Goal: Transaction & Acquisition: Purchase product/service

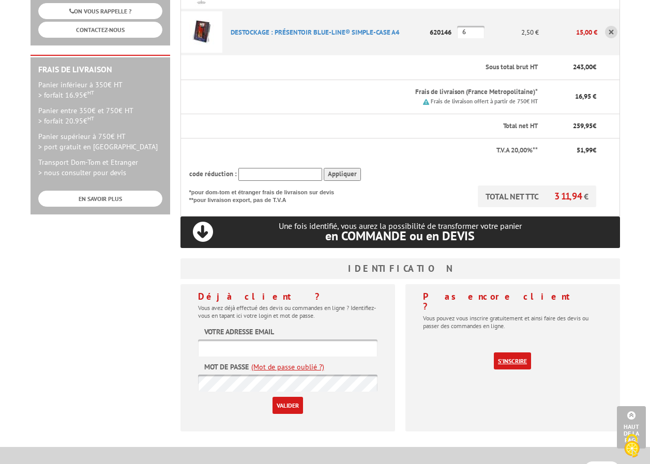
click at [505, 353] on link "S'inscrire" at bounding box center [512, 361] width 37 height 17
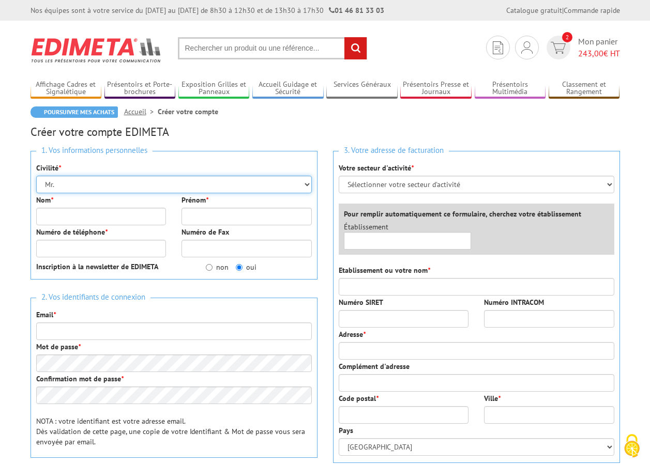
click at [72, 184] on select "Mr. Mme. Mlle." at bounding box center [173, 185] width 275 height 18
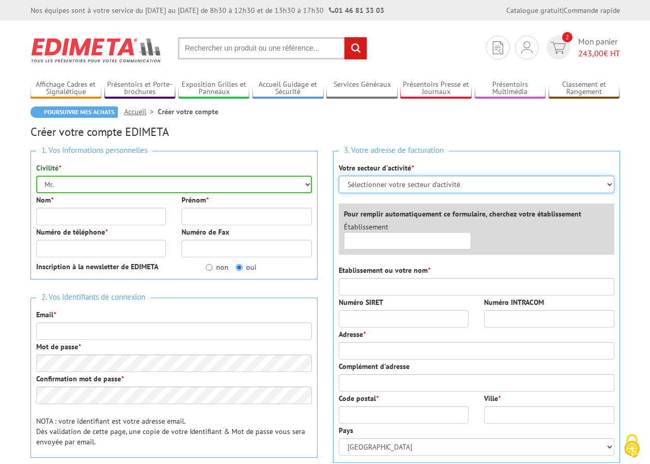
click at [610, 185] on select "Sélectionner votre secteur d'activité Administrations et collectivités Magasins…" at bounding box center [476, 185] width 275 height 18
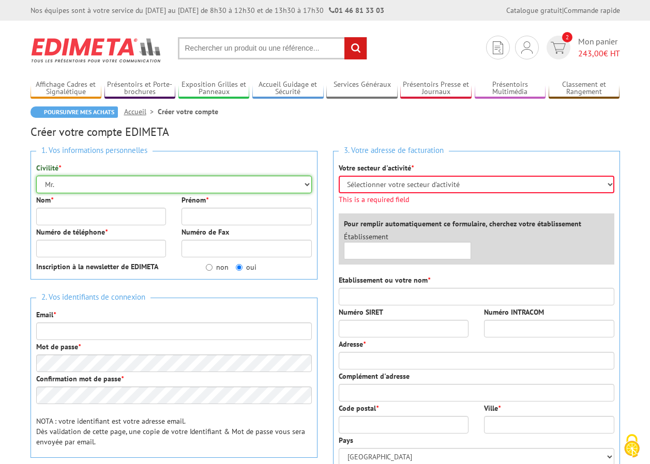
click at [71, 184] on select "Mr. Mme. Mlle." at bounding box center [173, 185] width 275 height 18
click at [32, 210] on div "Nom *" at bounding box center [101, 210] width 146 height 30
click at [61, 216] on input "Nom *" at bounding box center [101, 217] width 130 height 18
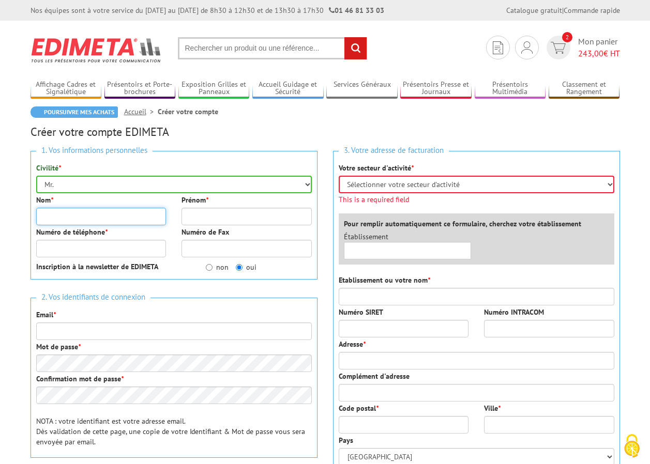
type input "BRUNET"
type input "Richard"
type input "0490562615"
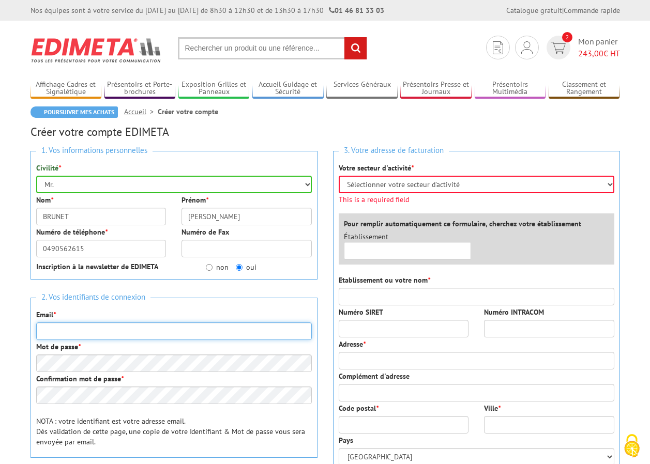
type input "paroissesalongrans@apps13.fr"
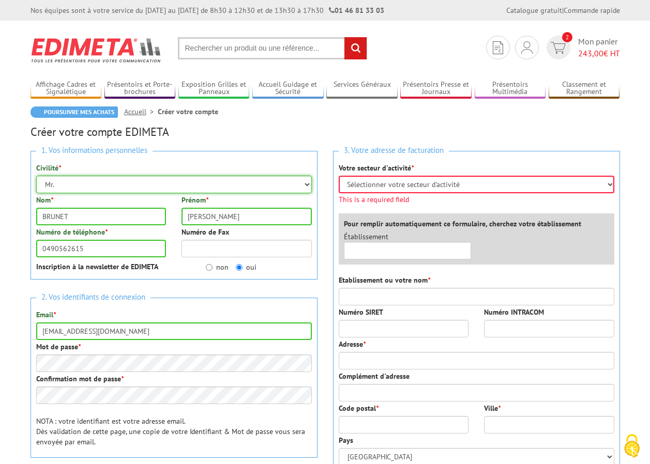
click at [72, 182] on select "Mr. Mme. Mlle." at bounding box center [173, 185] width 275 height 18
click at [36, 176] on select "Mr. Mme. Mlle." at bounding box center [173, 185] width 275 height 18
click at [207, 268] on input "non" at bounding box center [209, 267] width 7 height 7
radio input "true"
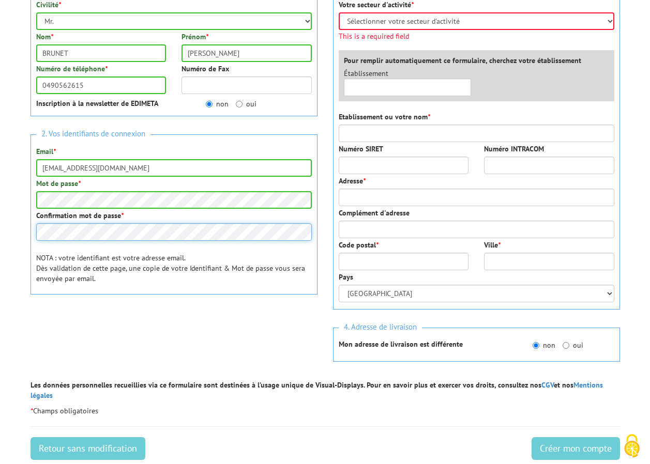
scroll to position [207, 0]
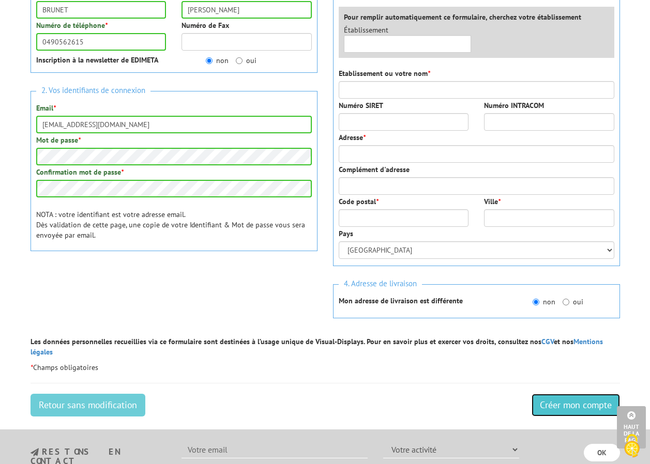
click at [575, 395] on input "Créer mon compte" at bounding box center [575, 405] width 88 height 23
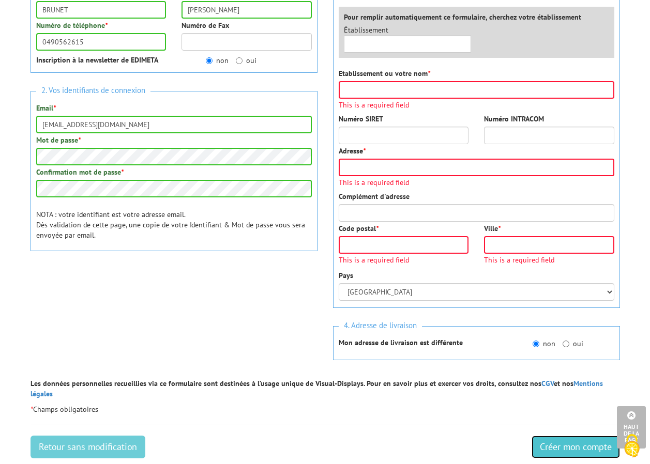
scroll to position [133, 0]
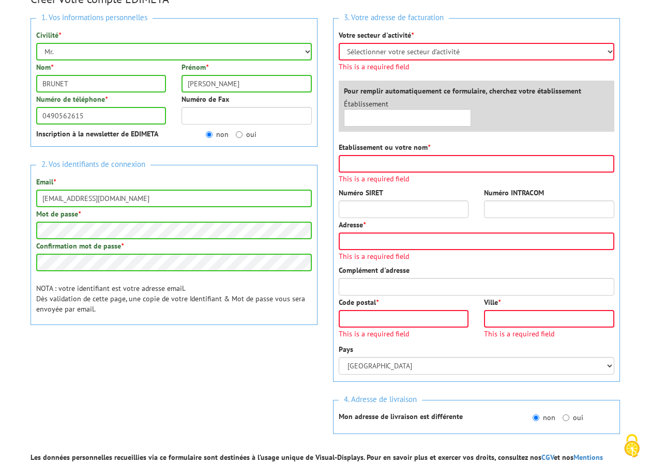
click at [175, 280] on div "2. Vos identifiants de connexion Email * paroissesalongrans@apps13.fr Mot de pa…" at bounding box center [173, 245] width 287 height 160
click at [609, 50] on select "Sélectionner votre secteur d'activité Administrations et collectivités Magasins…" at bounding box center [476, 52] width 275 height 18
select select "876"
click at [339, 43] on select "Sélectionner votre secteur d'activité Administrations et collectivités Magasins…" at bounding box center [476, 52] width 275 height 18
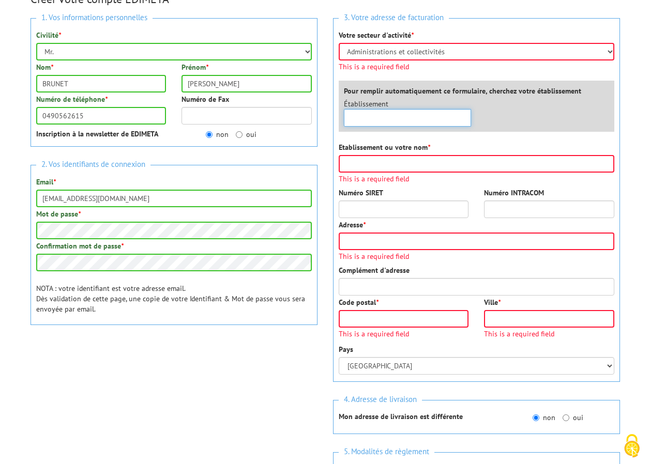
click at [380, 117] on div "Établissement ×" at bounding box center [479, 115] width 286 height 33
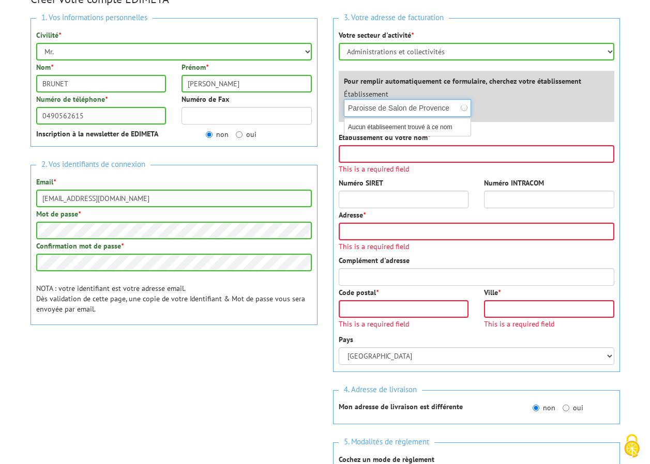
type input "Paroisse de Salon de Provence"
click at [378, 156] on input "Etablissement ou votre nom *" at bounding box center [476, 154] width 275 height 18
click at [627, 175] on body "Nos équipes sont à votre service du lundi au vendredi de 8h30 à 12h30 et de 13h…" at bounding box center [325, 369] width 650 height 1004
drag, startPoint x: 450, startPoint y: 108, endPoint x: 363, endPoint y: 104, distance: 87.4
click at [355, 106] on input "Paroisse de Salon de Provence" at bounding box center [408, 108] width 128 height 18
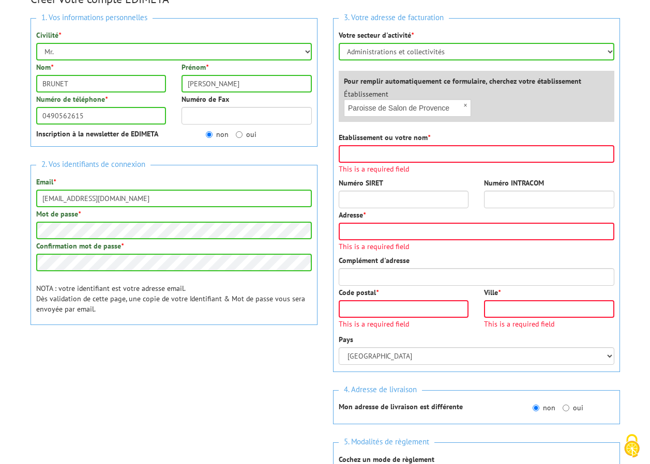
click at [474, 109] on div "Établissement × Paroisse de Salon de Provence Aucun établiseement trouvé à ce n…" at bounding box center [407, 103] width 143 height 28
drag, startPoint x: 452, startPoint y: 106, endPoint x: 342, endPoint y: 105, distance: 110.1
click at [342, 105] on div "Établissement × Paroisse de Salon de Provence Aucun établiseement trouvé à ce n…" at bounding box center [407, 103] width 143 height 28
click at [386, 157] on input "Etablissement ou votre nom *" at bounding box center [476, 154] width 275 height 18
paste input "Paroisse de Salon de Provence"
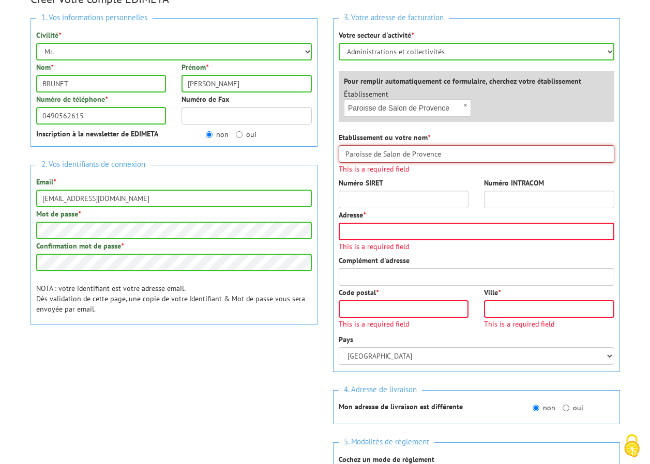
type input "Paroisse de Salon de Provence"
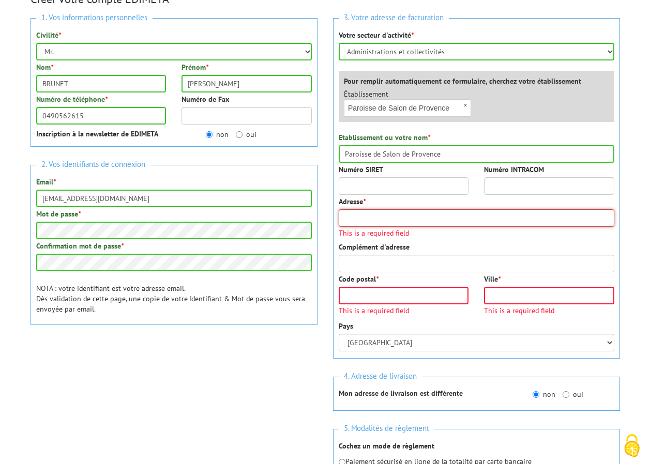
click at [363, 231] on div "Adresse * This is a required field" at bounding box center [476, 216] width 275 height 40
type input "198,rue des Jardins"
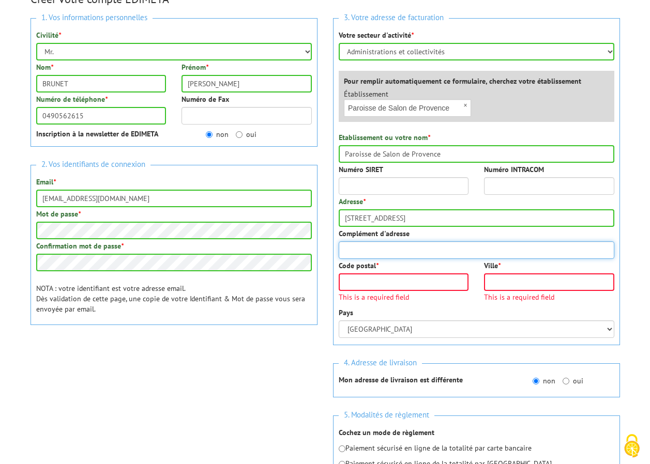
click at [375, 269] on div "3. Votre adresse de facturation Votre secteur d'activité * Sélectionner votre s…" at bounding box center [476, 181] width 287 height 327
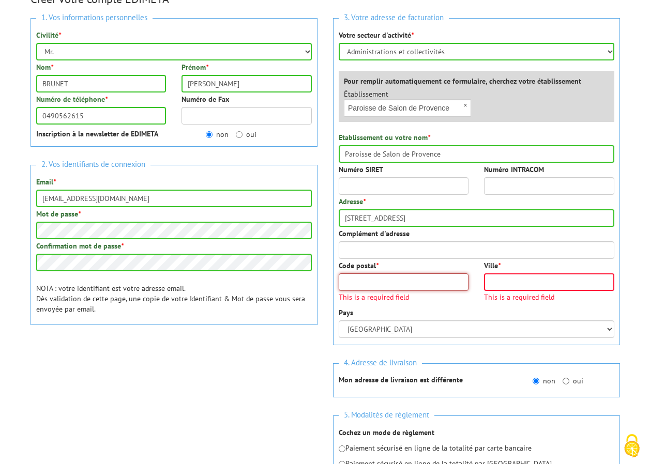
click at [369, 278] on input "Code postal *" at bounding box center [404, 282] width 130 height 18
type input "13300"
click at [496, 274] on input "Ville *" at bounding box center [549, 282] width 130 height 18
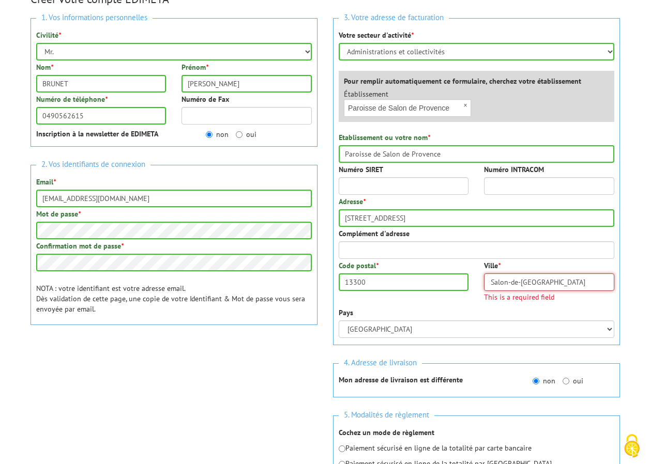
type input "Salon-de-Provence"
click at [504, 309] on div "Pays Afghanistan Afrique du Sud Albanie Algérie Allemagne American Samoa Andorr…" at bounding box center [476, 323] width 275 height 30
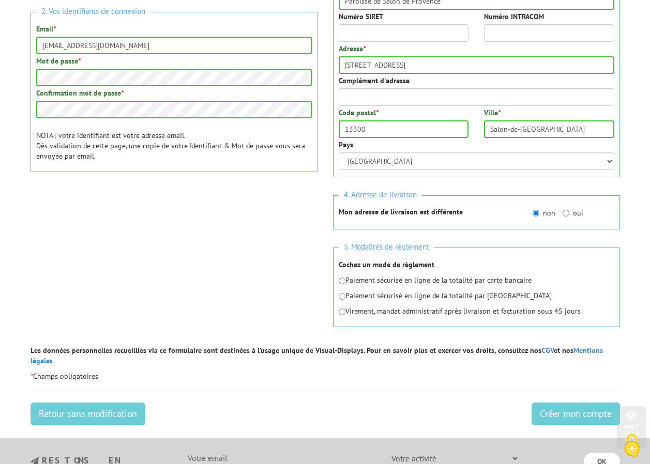
scroll to position [288, 0]
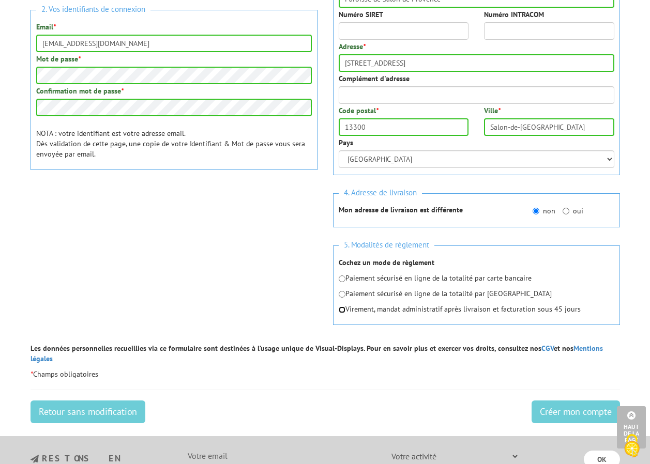
click at [343, 311] on input "radio" at bounding box center [342, 309] width 7 height 7
radio input "true"
click at [563, 405] on input "Créer mon compte" at bounding box center [575, 412] width 88 height 23
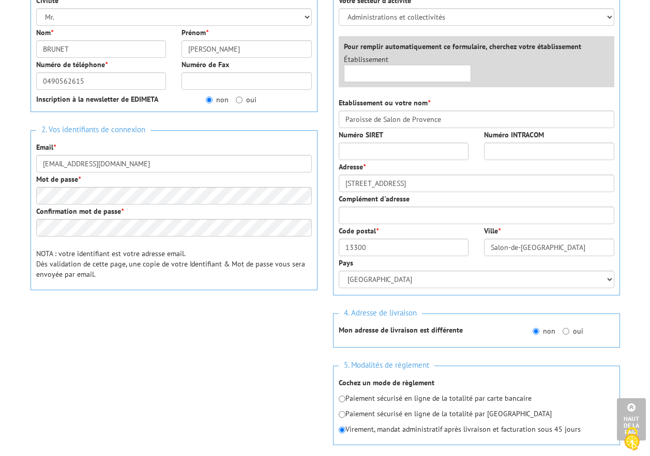
scroll to position [155, 0]
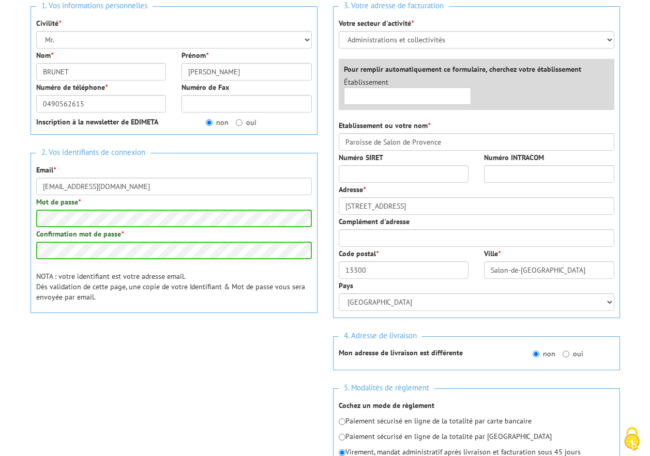
drag, startPoint x: 246, startPoint y: 361, endPoint x: 254, endPoint y: 366, distance: 9.8
click at [247, 362] on div at bounding box center [173, 351] width 287 height 40
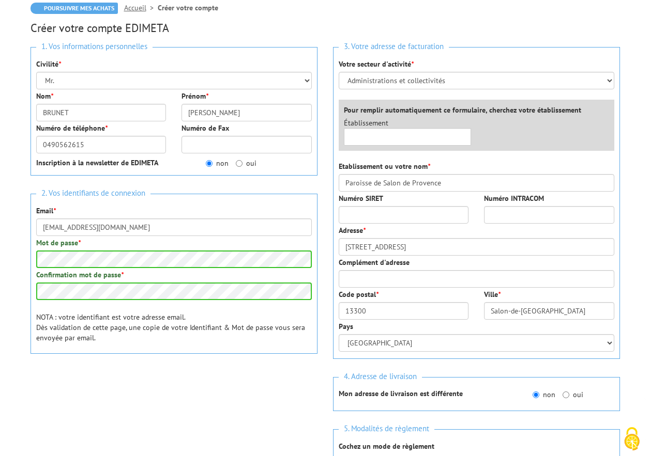
scroll to position [310, 0]
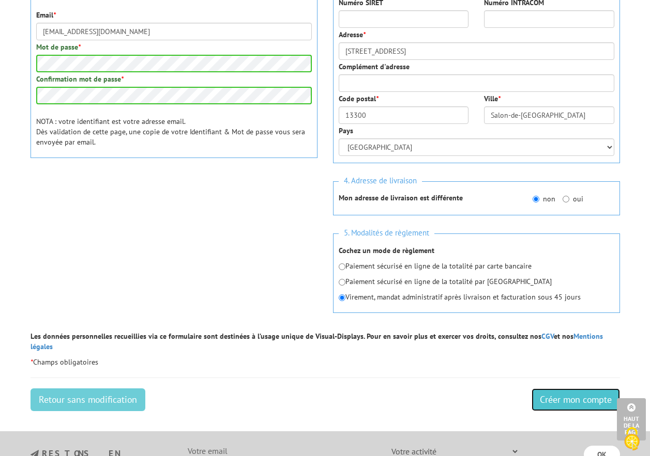
click at [565, 389] on input "Créer mon compte" at bounding box center [575, 400] width 88 height 23
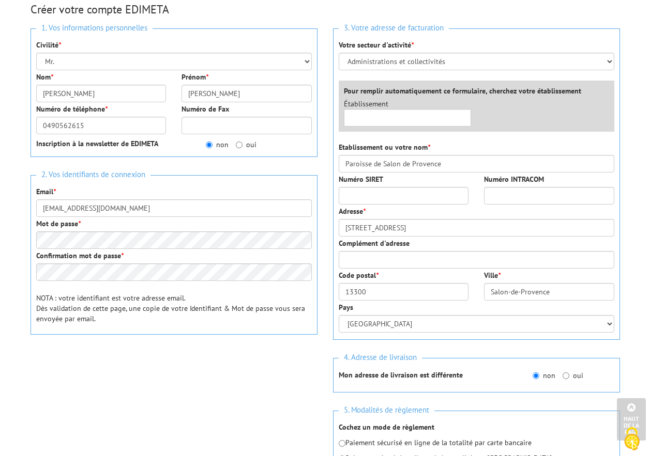
scroll to position [52, 0]
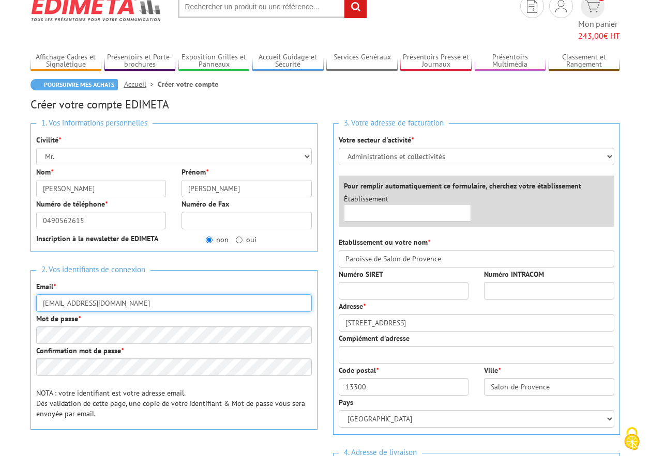
drag, startPoint x: 153, startPoint y: 293, endPoint x: 36, endPoint y: 292, distance: 116.8
click at [36, 295] on input "[EMAIL_ADDRESS][DOMAIN_NAME]" at bounding box center [173, 304] width 275 height 18
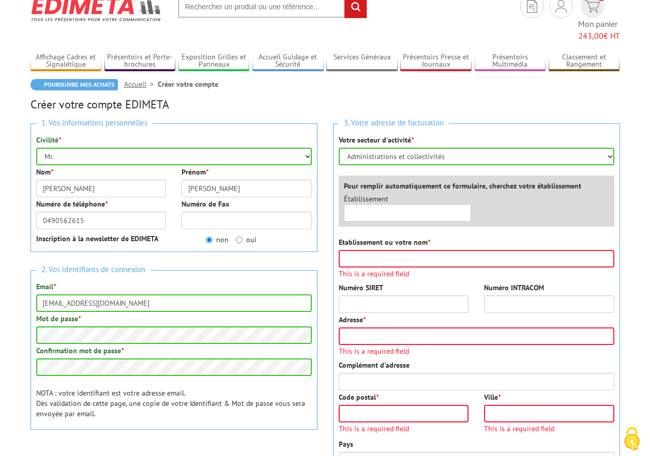
click at [244, 385] on div "2. Vos identifiants de connexion Email * paroissesalongrans@apps13.fr Mot de pa…" at bounding box center [173, 350] width 287 height 160
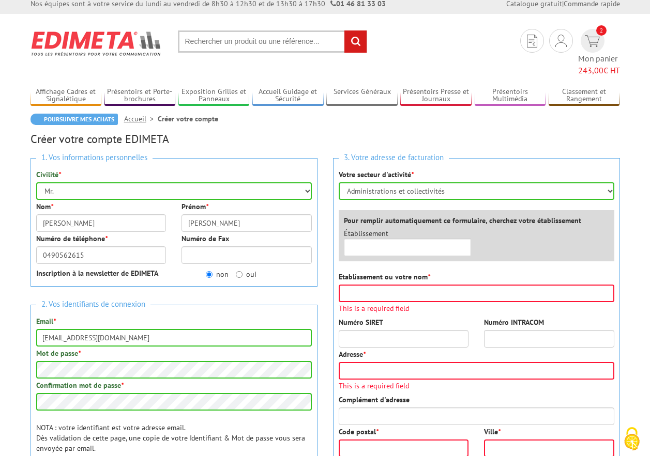
scroll to position [0, 0]
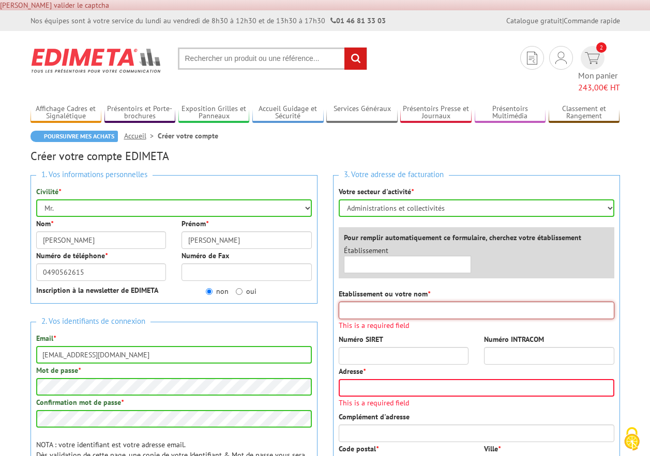
click at [392, 302] on input "Etablissement ou votre nom *" at bounding box center [476, 311] width 275 height 18
type input "Paroisse de Salon de Provence"
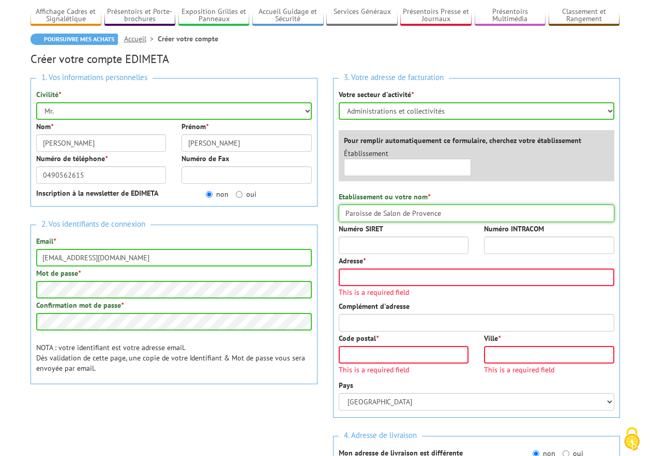
scroll to position [103, 0]
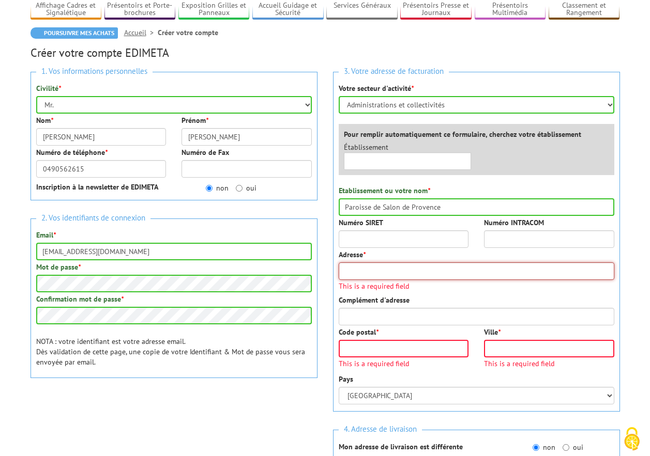
click at [388, 263] on input "Adresse *" at bounding box center [476, 272] width 275 height 18
type input "[STREET_ADDRESS]"
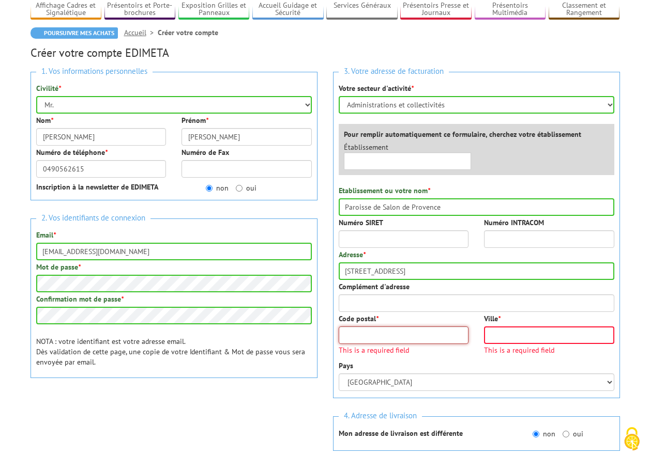
click at [381, 327] on input "Code postal *" at bounding box center [404, 336] width 130 height 18
type input "13300"
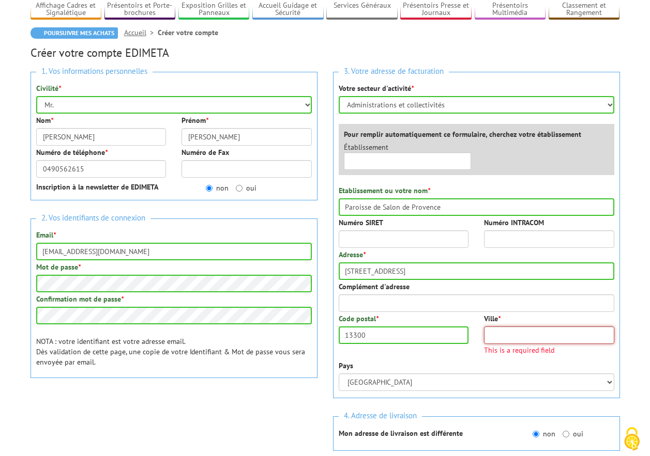
click at [538, 327] on input "Ville *" at bounding box center [549, 336] width 130 height 18
type input "Salon-de-Provence"
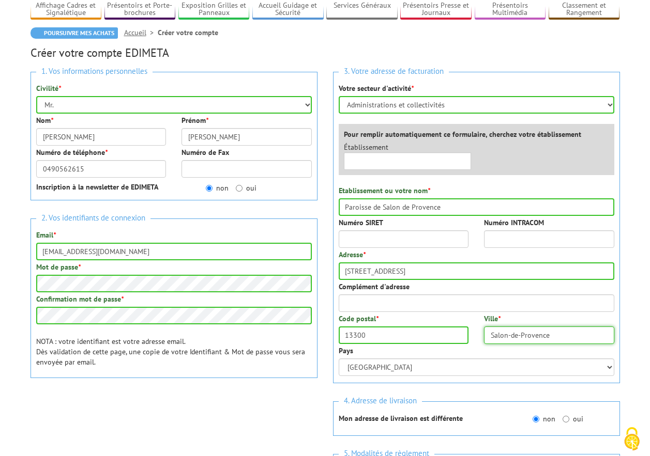
scroll to position [0, 0]
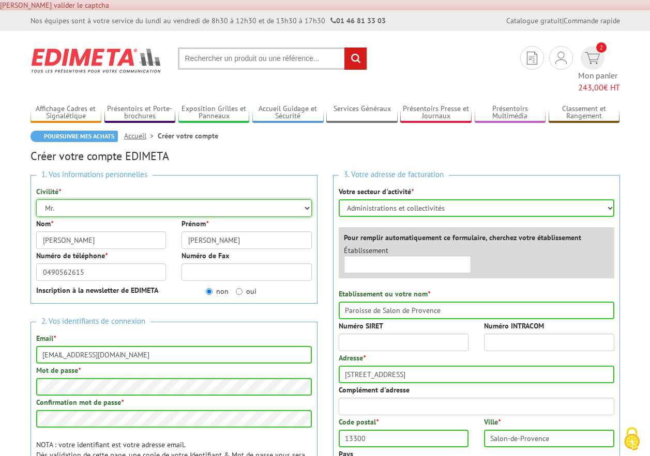
drag, startPoint x: 307, startPoint y: 191, endPoint x: 297, endPoint y: 191, distance: 9.8
click at [307, 200] on select "Mr. Mme. Mlle." at bounding box center [173, 209] width 275 height 18
click at [36, 200] on select "Mr. Mme. Mlle." at bounding box center [173, 209] width 275 height 18
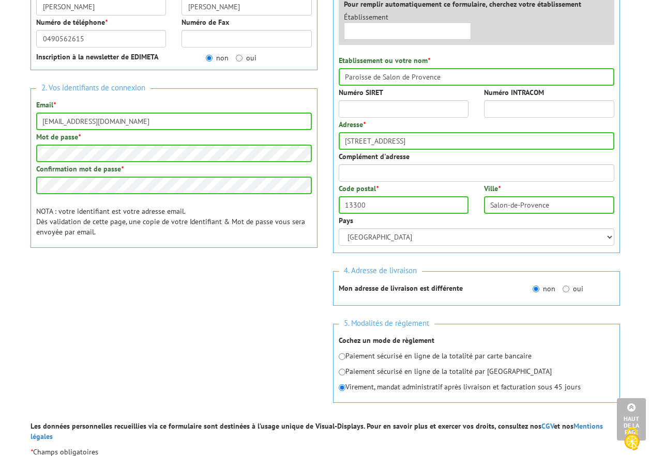
scroll to position [258, 0]
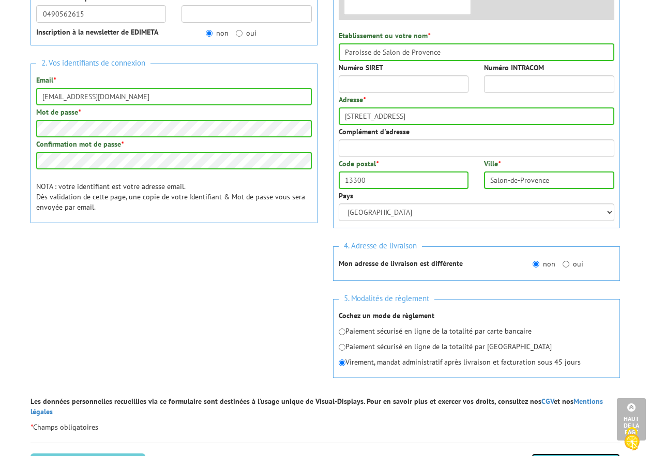
click at [567, 454] on input "Créer mon compte" at bounding box center [575, 465] width 88 height 23
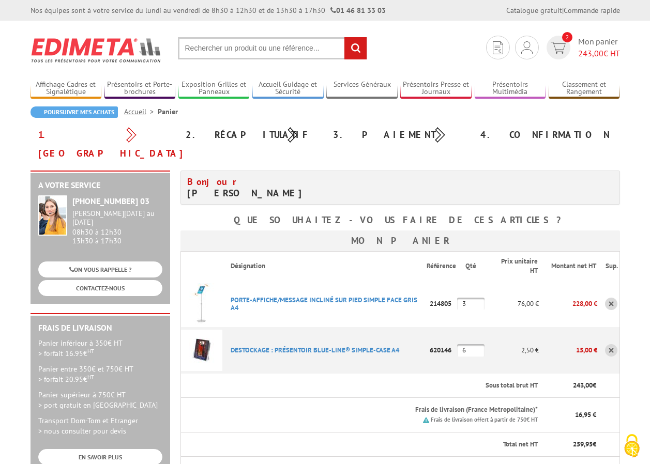
click at [631, 143] on body "Nos équipes sont à votre service du [DATE] au [DATE] de 8h30 à 12h30 et de 13h3…" at bounding box center [325, 470] width 650 height 941
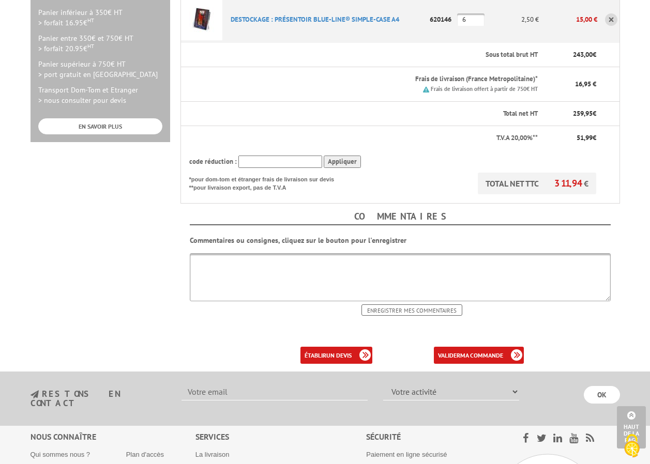
scroll to position [413, 0]
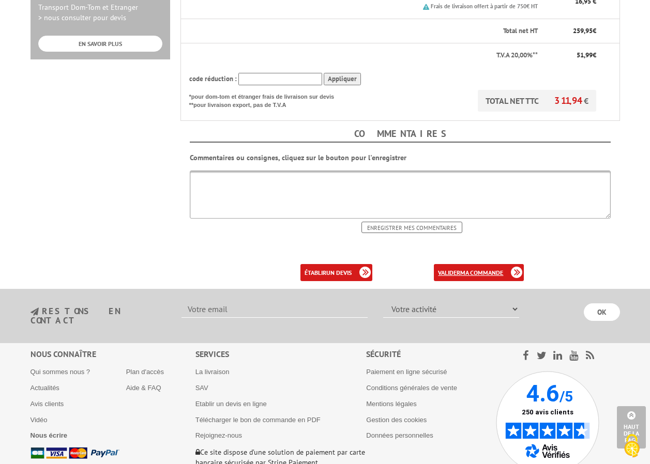
click at [471, 269] on b "ma commande" at bounding box center [481, 273] width 43 height 8
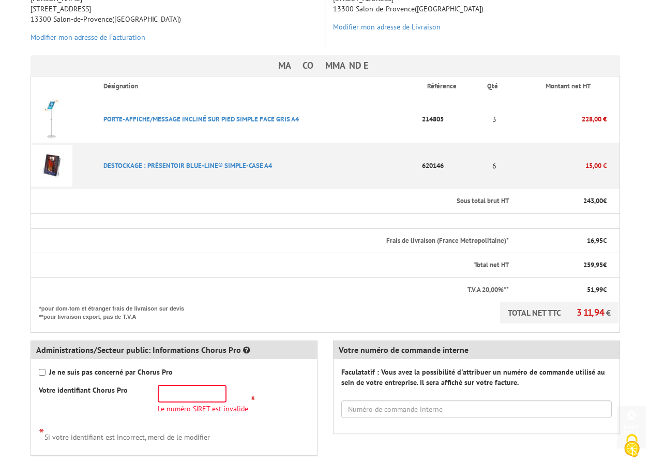
scroll to position [258, 0]
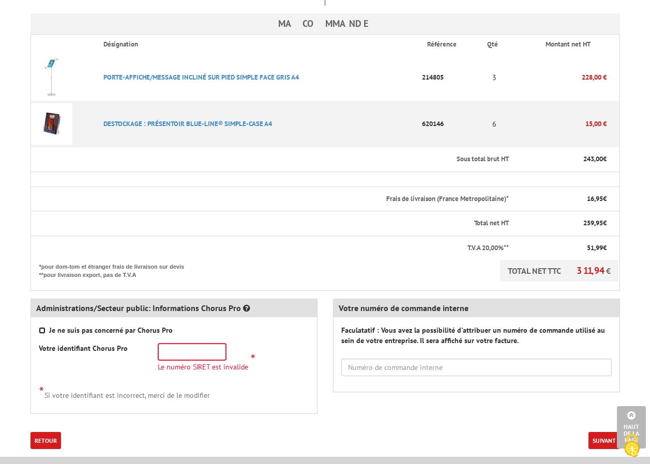
click at [42, 327] on input "Je ne suis pas concerné par Chorus Pro" at bounding box center [42, 330] width 7 height 7
checkbox input "true"
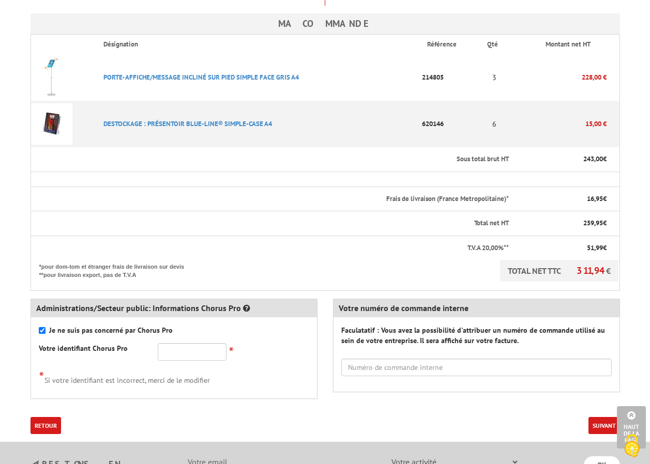
click at [599, 417] on button "Suivant" at bounding box center [604, 425] width 32 height 17
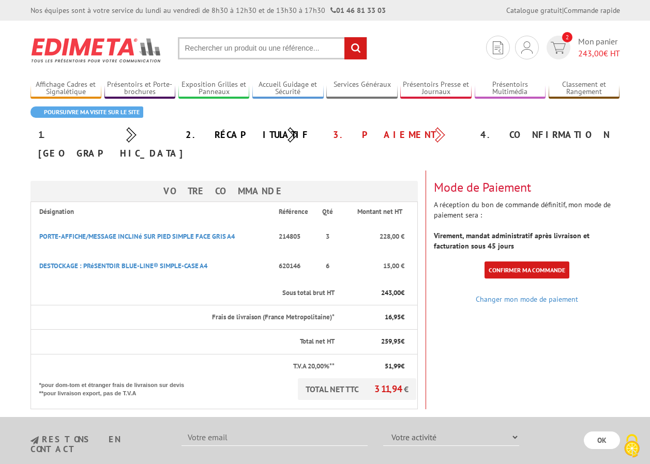
scroll to position [52, 0]
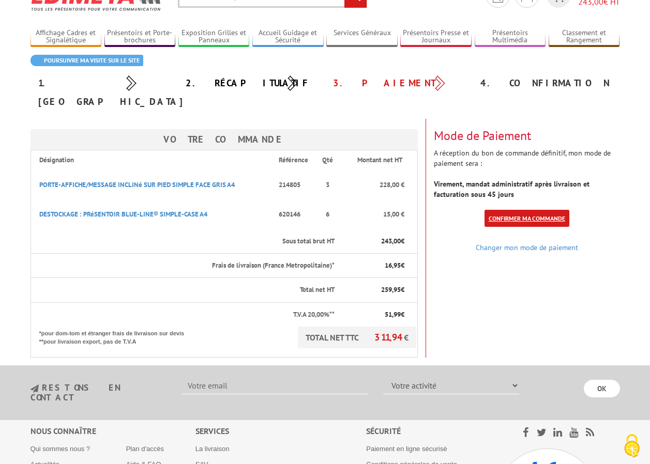
click at [523, 210] on link "Confirmer ma commande" at bounding box center [526, 218] width 85 height 17
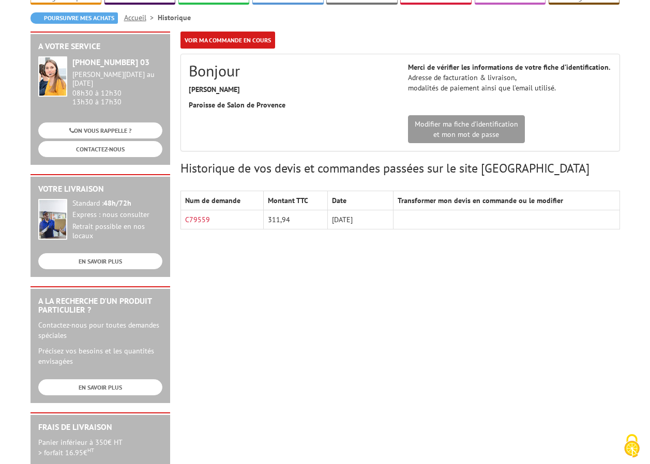
scroll to position [103, 0]
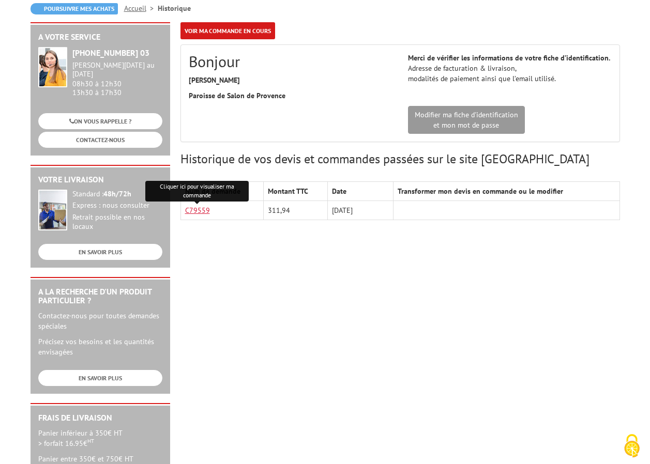
click at [196, 211] on link "C79559" at bounding box center [197, 210] width 25 height 9
